Goal: Navigation & Orientation: Find specific page/section

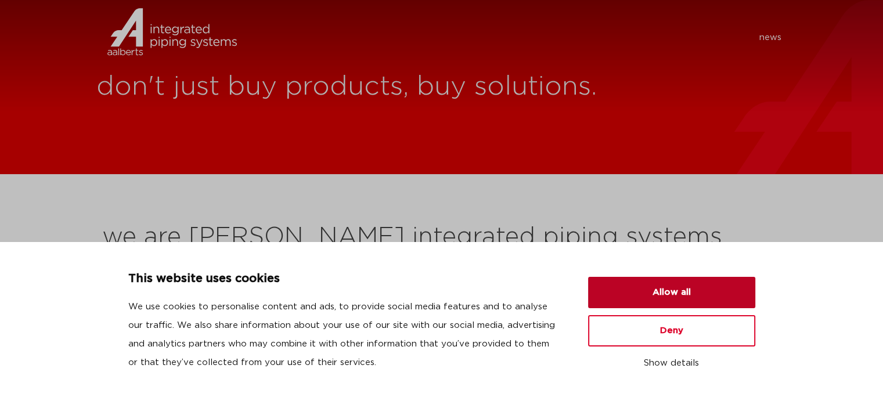
click at [671, 287] on button "Allow all" at bounding box center [671, 292] width 167 height 31
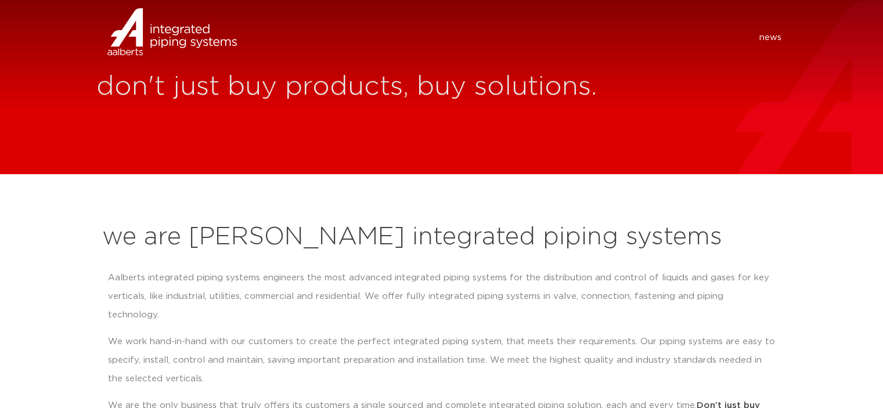
click at [132, 41] on img at bounding box center [144, 47] width 96 height 35
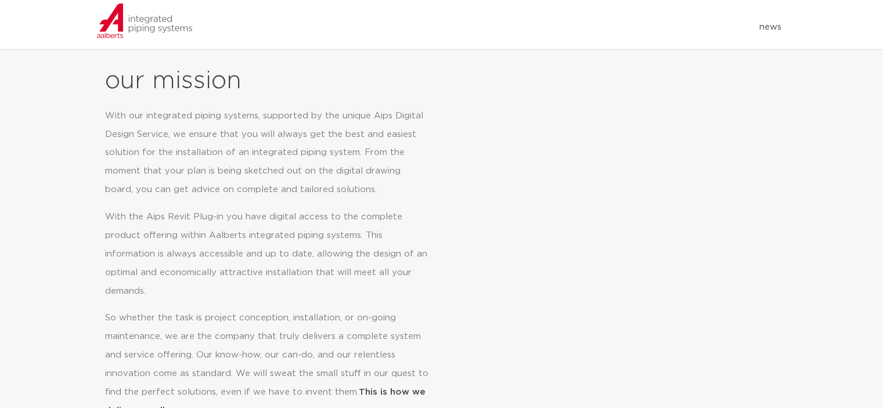
scroll to position [315, 0]
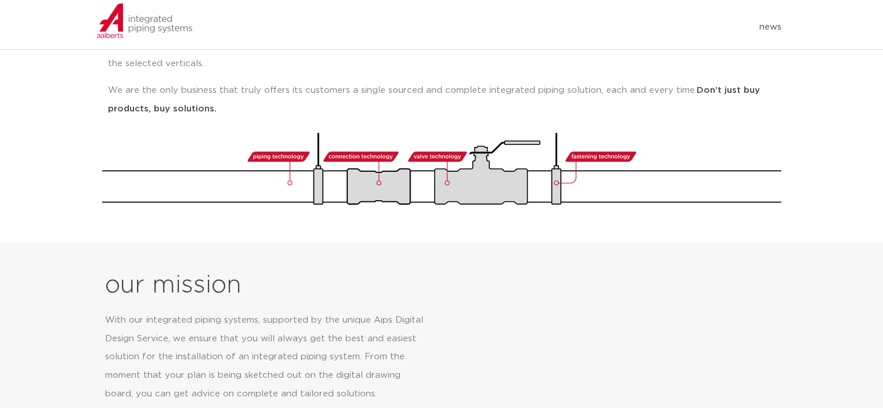
click at [154, 18] on img at bounding box center [144, 20] width 96 height 35
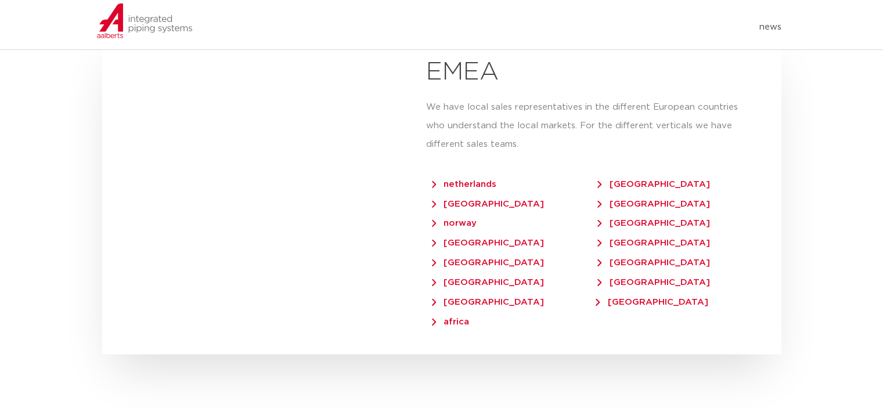
scroll to position [2729, 0]
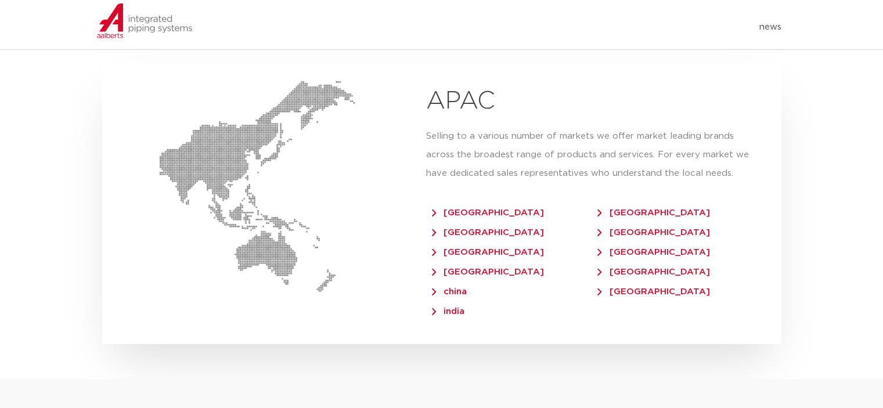
click at [455, 287] on span "china" at bounding box center [449, 291] width 35 height 9
